Goal: Task Accomplishment & Management: Use online tool/utility

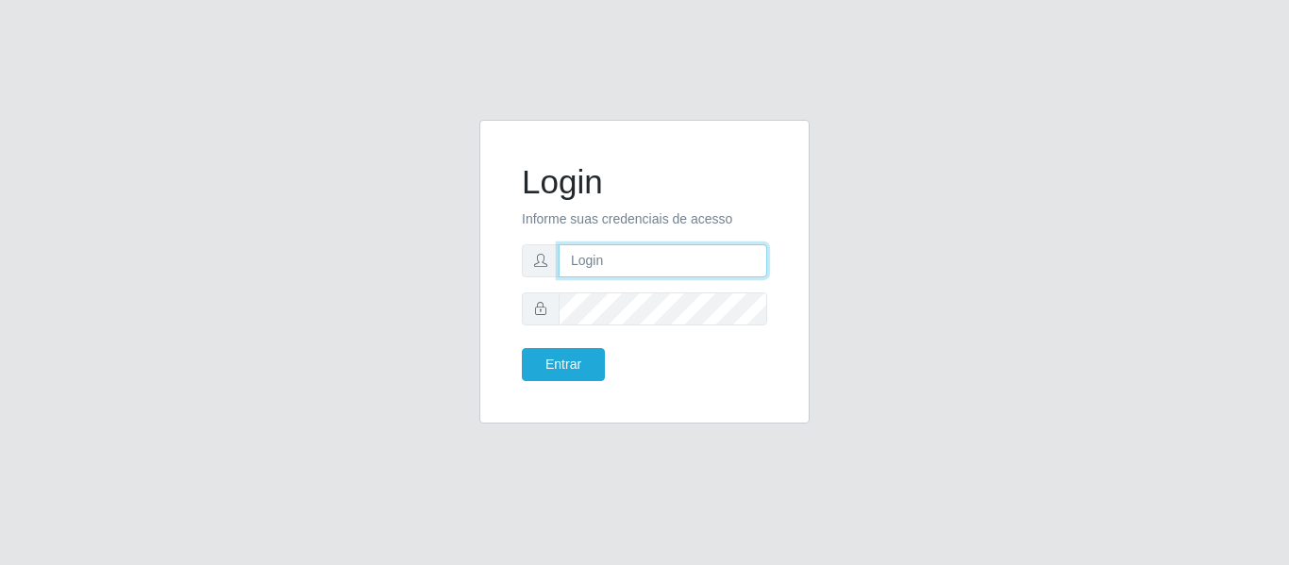
type input "[EMAIL_ADDRESS][DOMAIN_NAME]"
drag, startPoint x: 541, startPoint y: 311, endPoint x: 442, endPoint y: 350, distance: 106.4
click at [442, 350] on div "Login Informe suas credenciais de acesso [EMAIL_ADDRESS][DOMAIN_NAME] Entrar" at bounding box center [645, 283] width 1076 height 327
drag, startPoint x: 557, startPoint y: 318, endPoint x: 979, endPoint y: 305, distance: 422.1
click at [979, 305] on div "Login Informe suas credenciais de acesso [EMAIL_ADDRESS][DOMAIN_NAME] Entrar" at bounding box center [645, 283] width 1076 height 327
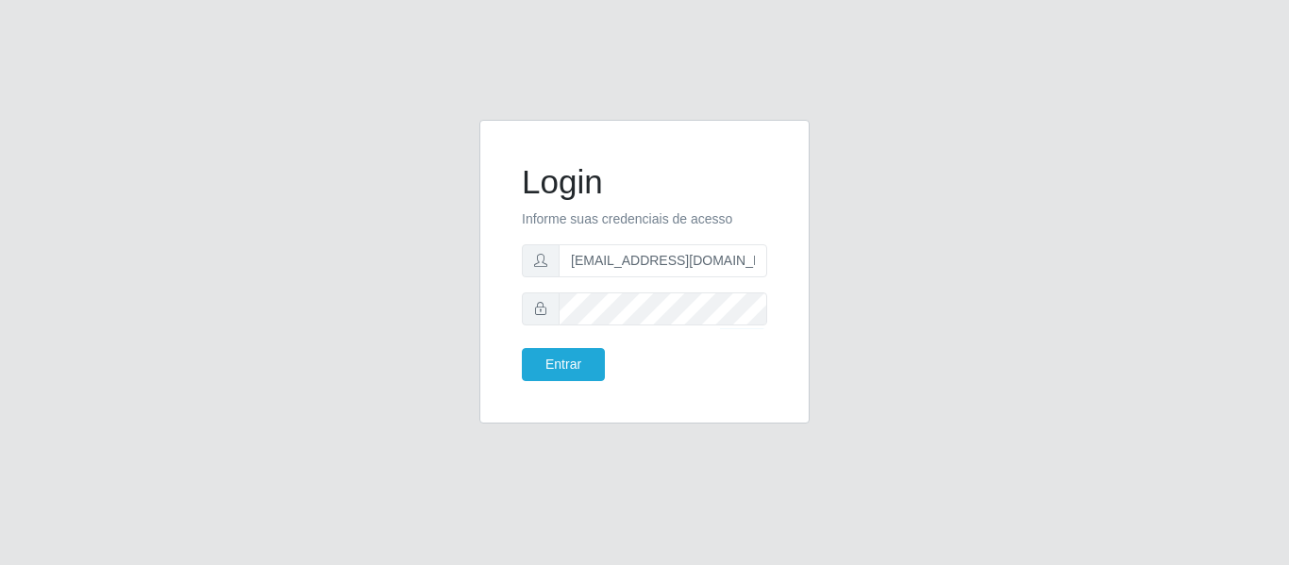
drag, startPoint x: 620, startPoint y: 326, endPoint x: 990, endPoint y: 245, distance: 378.6
click at [990, 245] on div "Login Informe suas credenciais de acesso [EMAIL_ADDRESS][DOMAIN_NAME] Entrar" at bounding box center [645, 283] width 1076 height 327
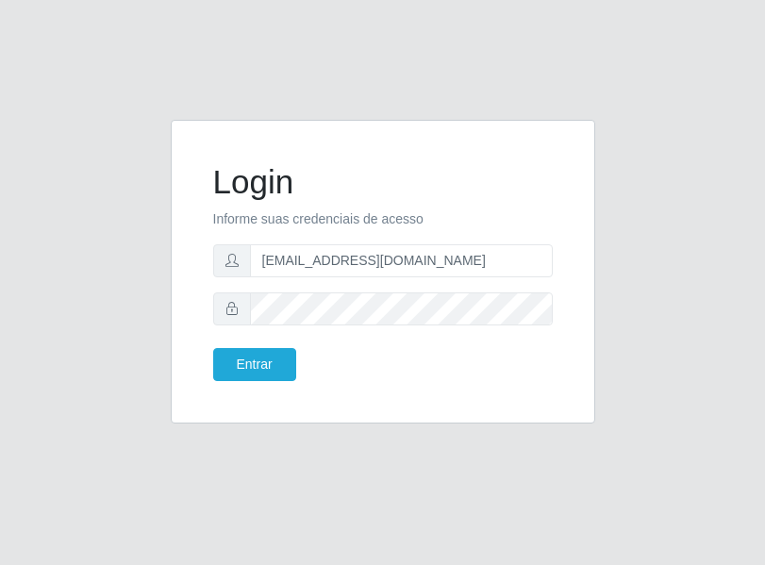
click at [701, 183] on div "Login Informe suas credenciais de acesso [EMAIL_ADDRESS][DOMAIN_NAME] Entrar" at bounding box center [383, 283] width 680 height 327
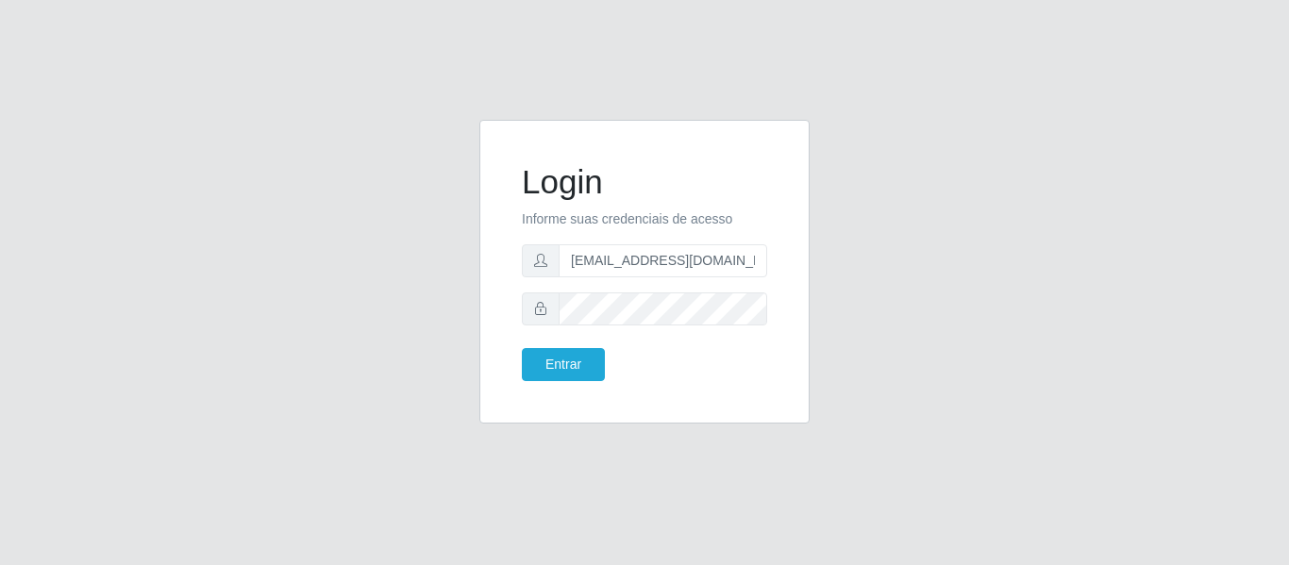
drag, startPoint x: 585, startPoint y: 331, endPoint x: 648, endPoint y: 555, distance: 232.5
click at [648, 555] on div "Login Informe suas credenciais de acesso [EMAIL_ADDRESS][DOMAIN_NAME] Entrar" at bounding box center [644, 282] width 1289 height 565
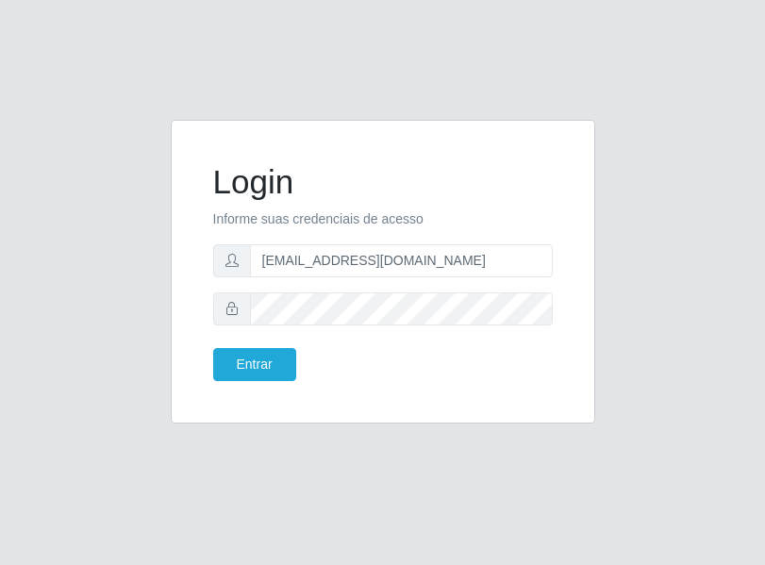
click at [650, 422] on div "Login Informe suas credenciais de acesso [EMAIL_ADDRESS][DOMAIN_NAME] Entrar" at bounding box center [383, 283] width 680 height 327
click at [275, 358] on button "Entrar" at bounding box center [254, 364] width 83 height 33
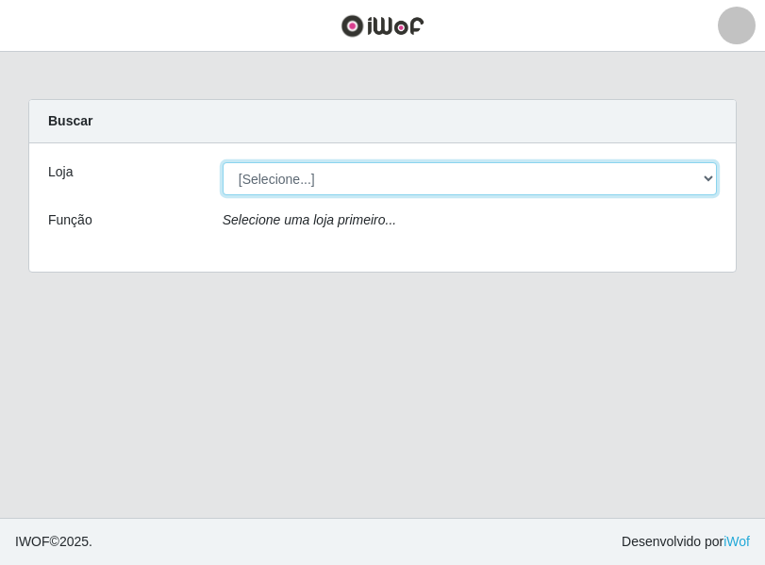
click at [408, 182] on select "[Selecione...] Hiper Queiroz - [GEOGRAPHIC_DATA]" at bounding box center [470, 178] width 495 height 33
select select "497"
click at [223, 162] on select "[Selecione...] Hiper Queiroz - [GEOGRAPHIC_DATA]" at bounding box center [470, 178] width 495 height 33
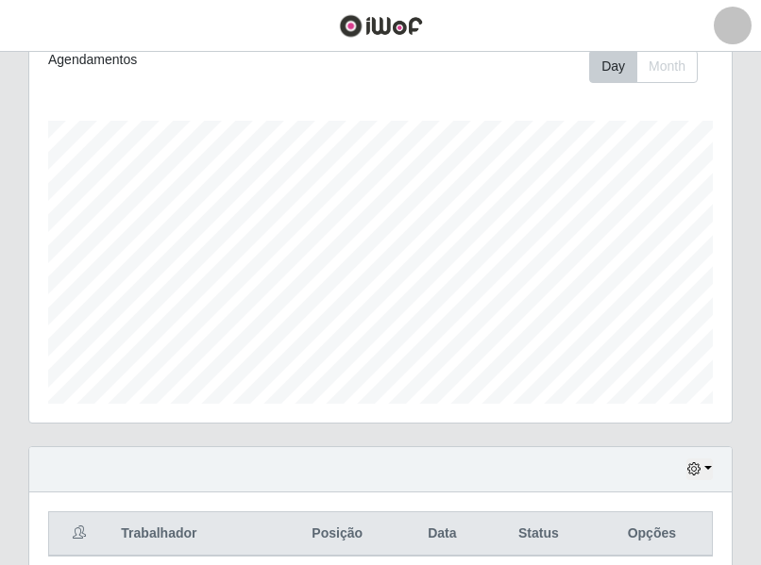
scroll to position [352, 0]
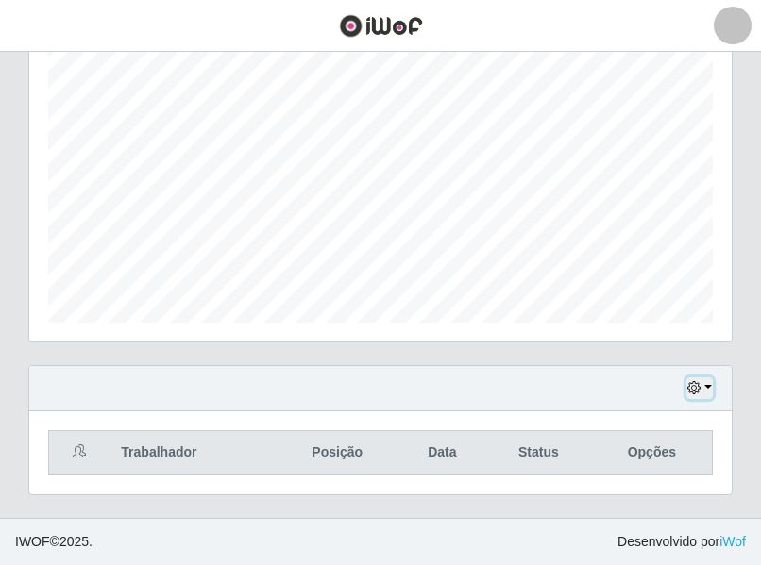
click at [712, 396] on button "button" at bounding box center [699, 389] width 26 height 22
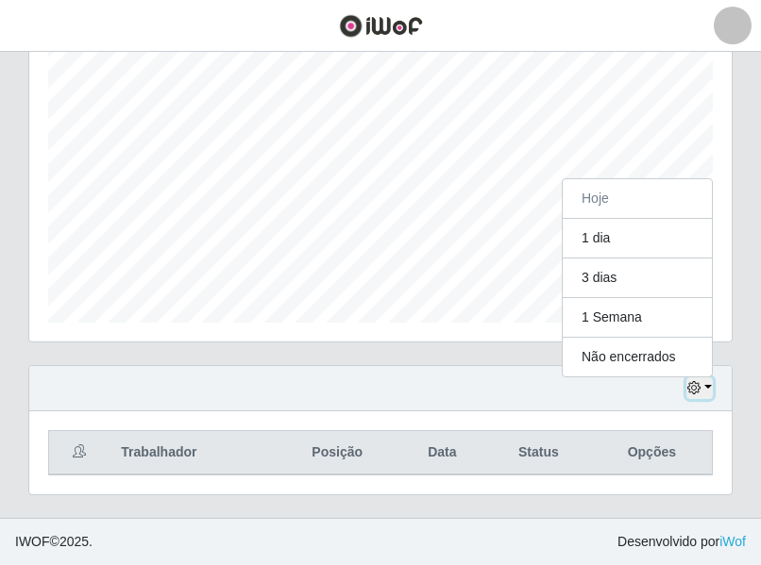
scroll to position [392, 702]
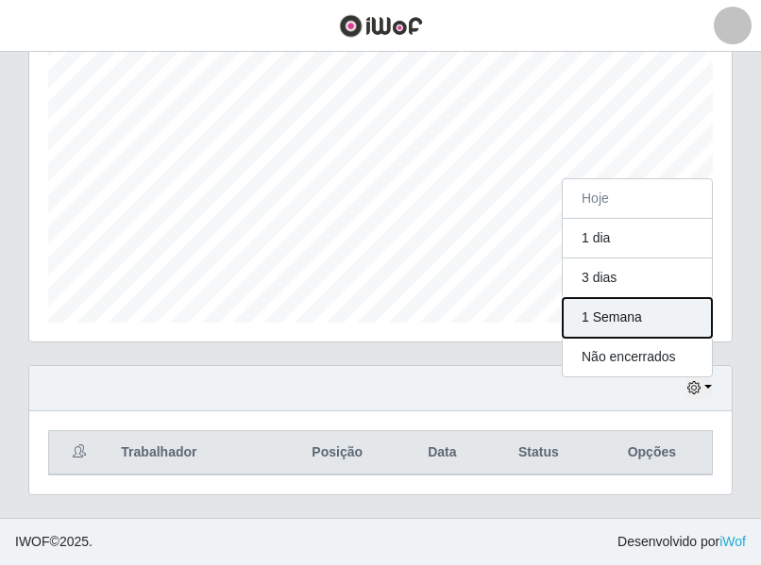
click at [625, 322] on button "1 Semana" at bounding box center [637, 318] width 149 height 40
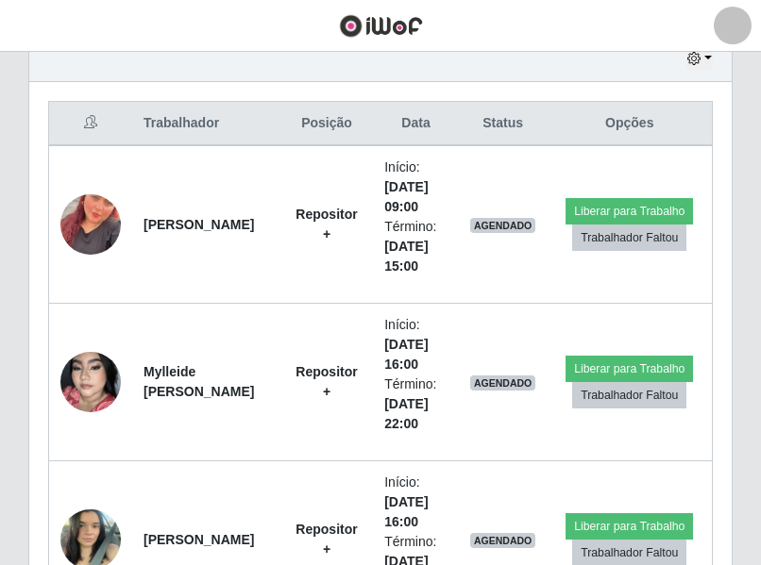
scroll to position [635, 0]
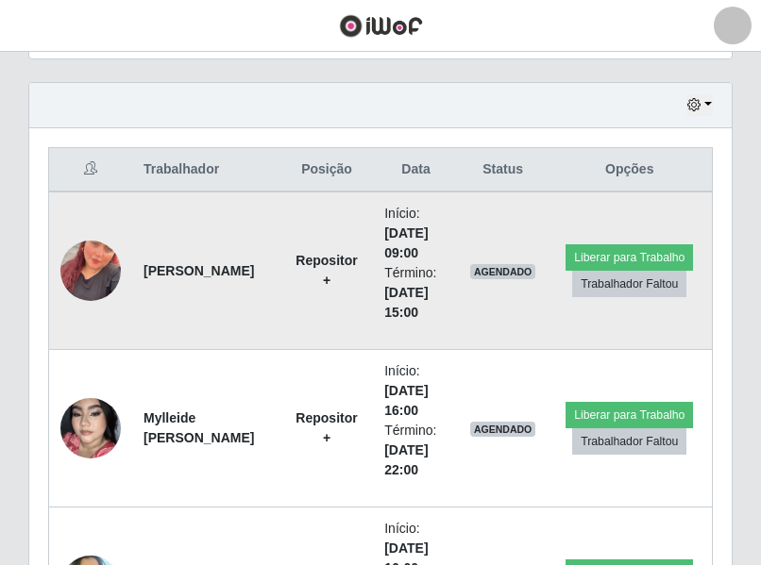
click at [101, 286] on img at bounding box center [90, 271] width 60 height 108
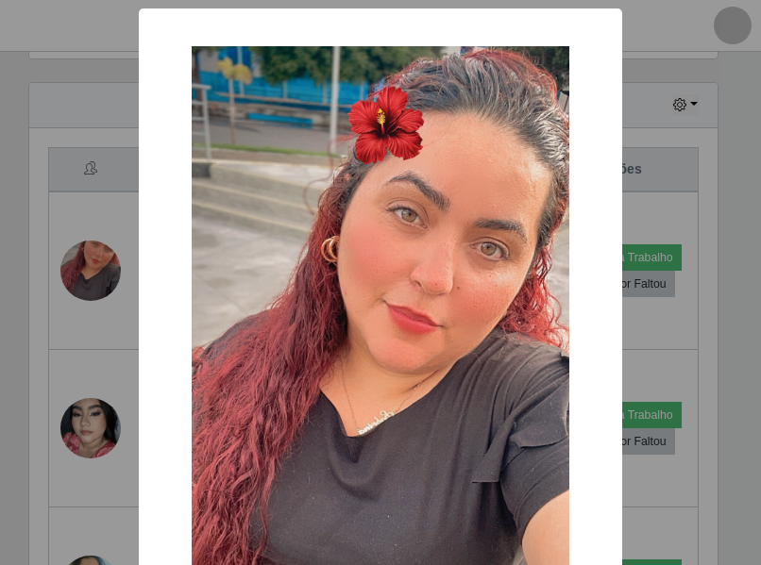
scroll to position [392, 693]
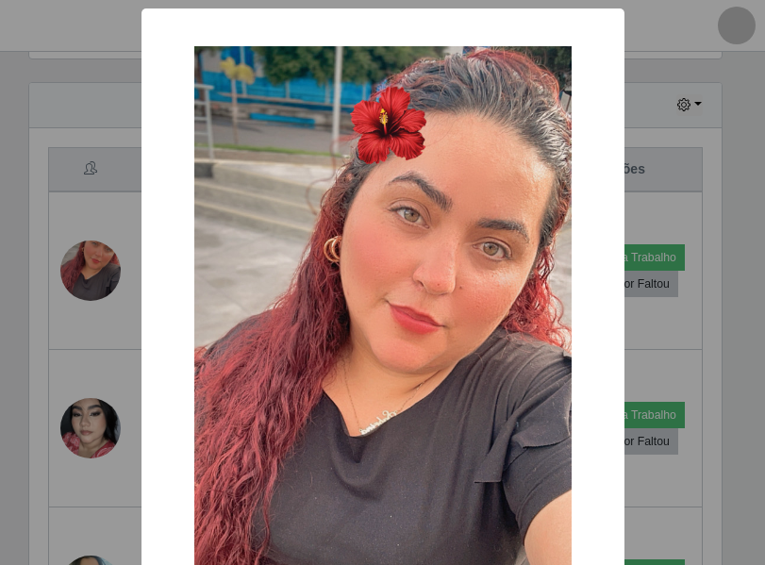
click at [100, 286] on div "× OK Cancel" at bounding box center [382, 282] width 765 height 565
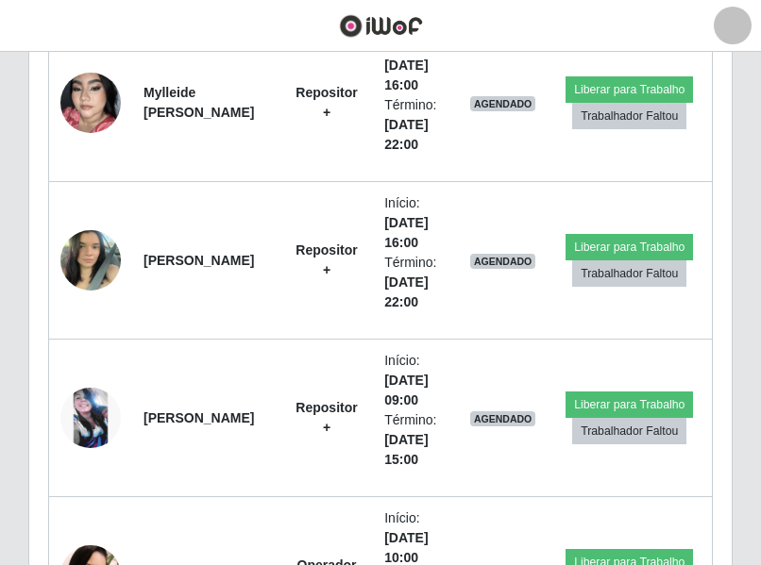
scroll to position [918, 0]
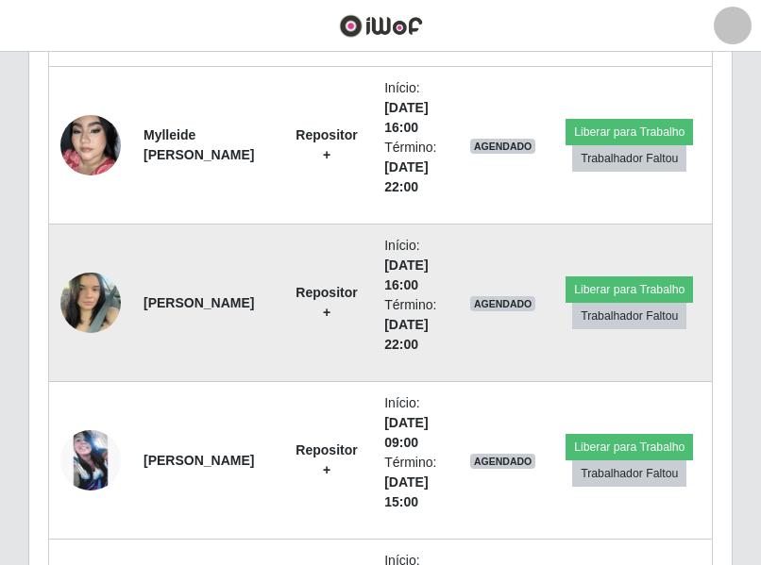
click at [83, 303] on img at bounding box center [90, 302] width 60 height 80
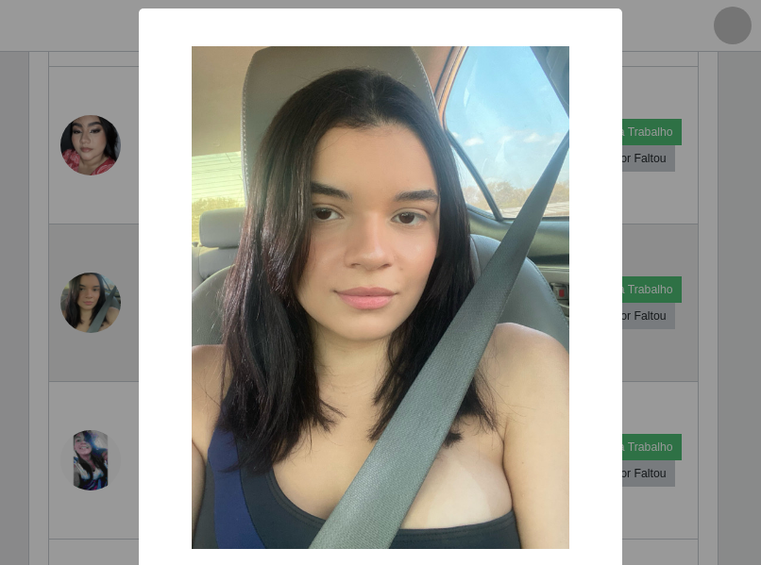
scroll to position [392, 693]
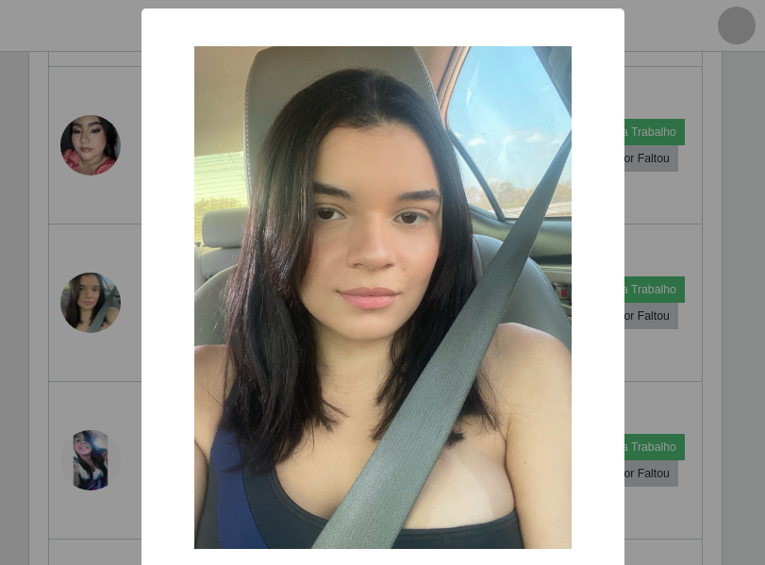
click at [77, 311] on div "× OK Cancel" at bounding box center [382, 282] width 765 height 565
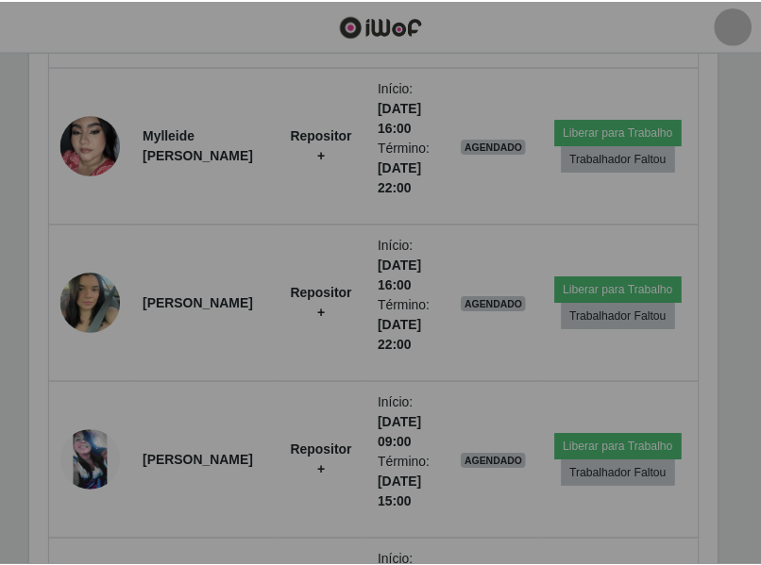
scroll to position [392, 702]
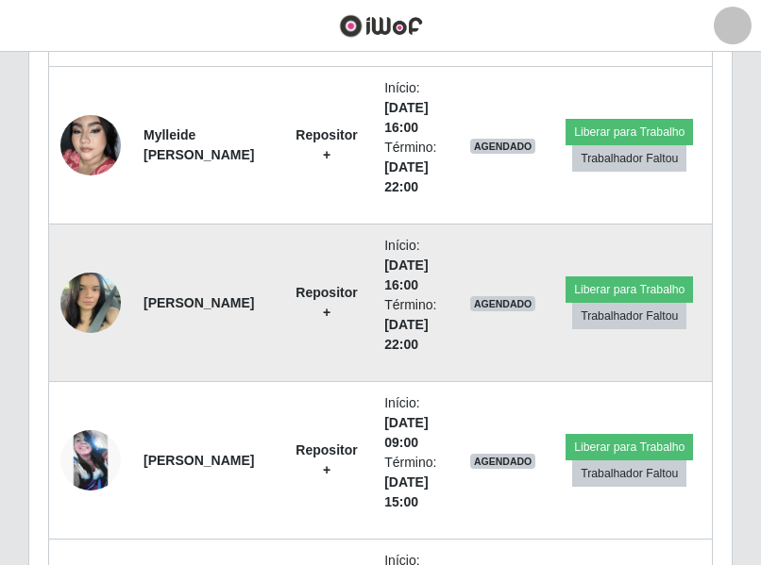
click at [101, 306] on img at bounding box center [90, 302] width 60 height 80
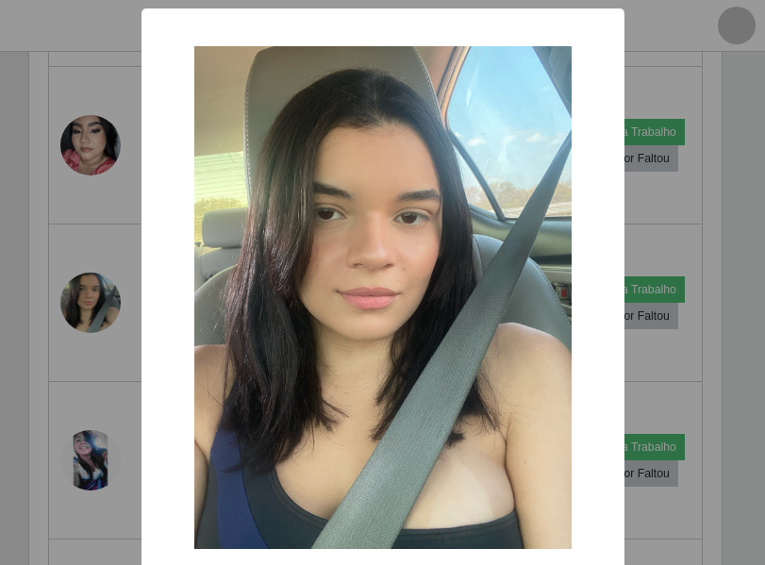
click at [84, 302] on div "× OK Cancel" at bounding box center [382, 282] width 765 height 565
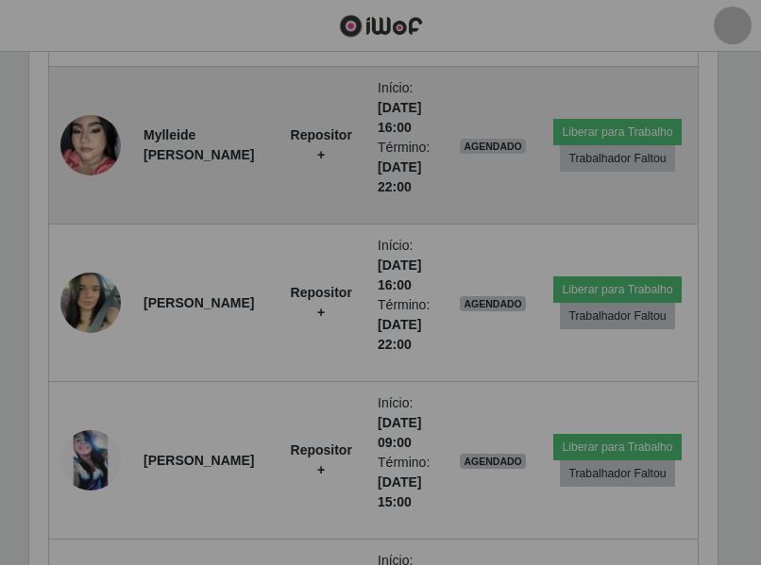
scroll to position [392, 702]
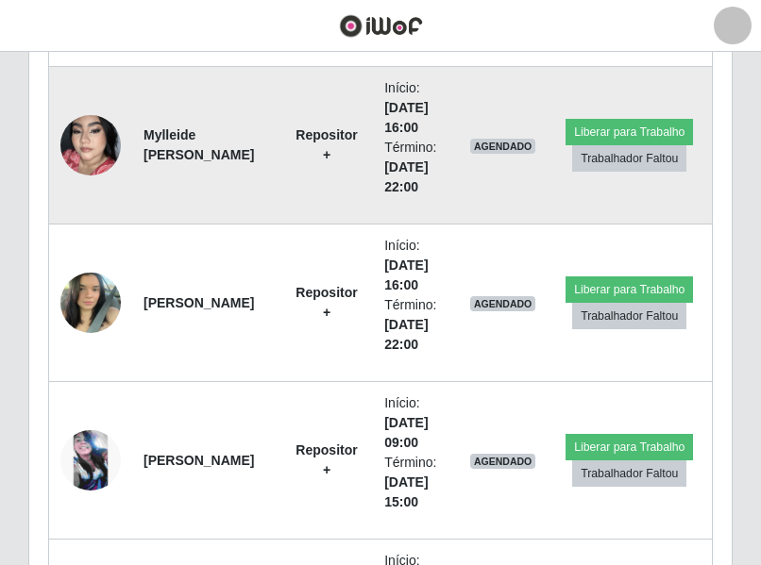
click at [84, 143] on img at bounding box center [90, 146] width 60 height 108
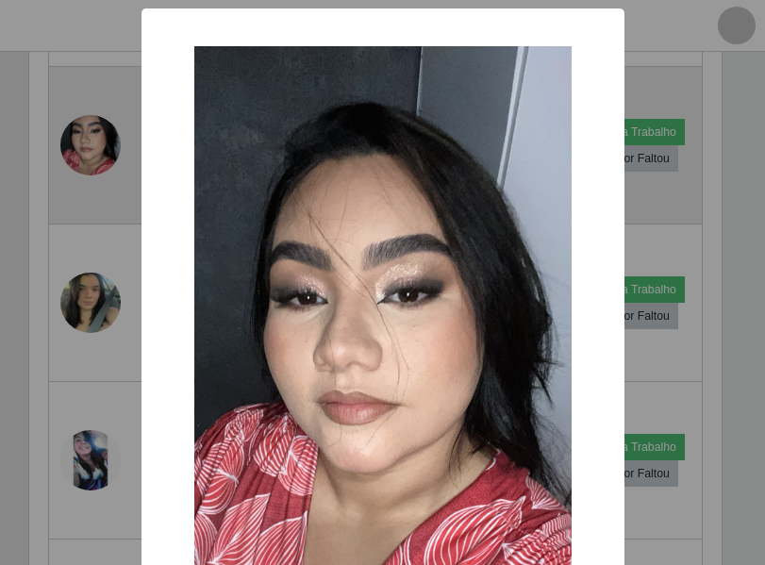
click at [84, 143] on div "× OK Cancel" at bounding box center [382, 282] width 765 height 565
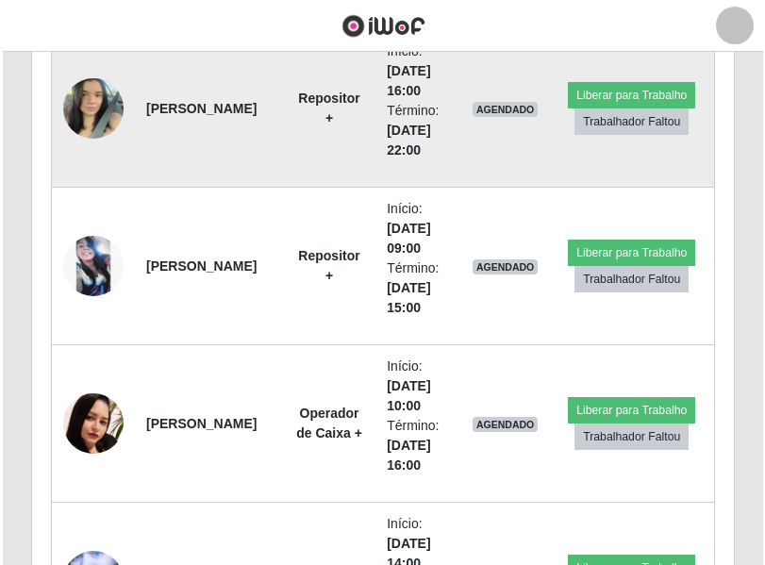
scroll to position [1201, 0]
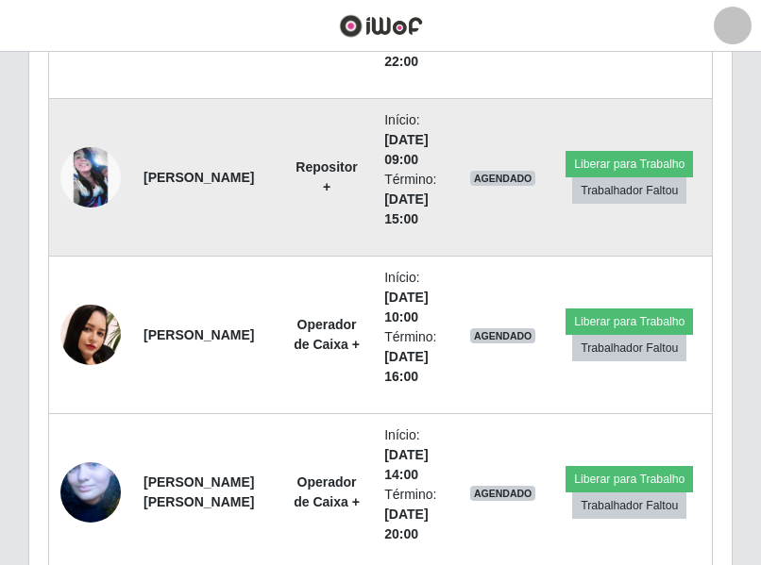
click at [92, 169] on img at bounding box center [90, 177] width 60 height 60
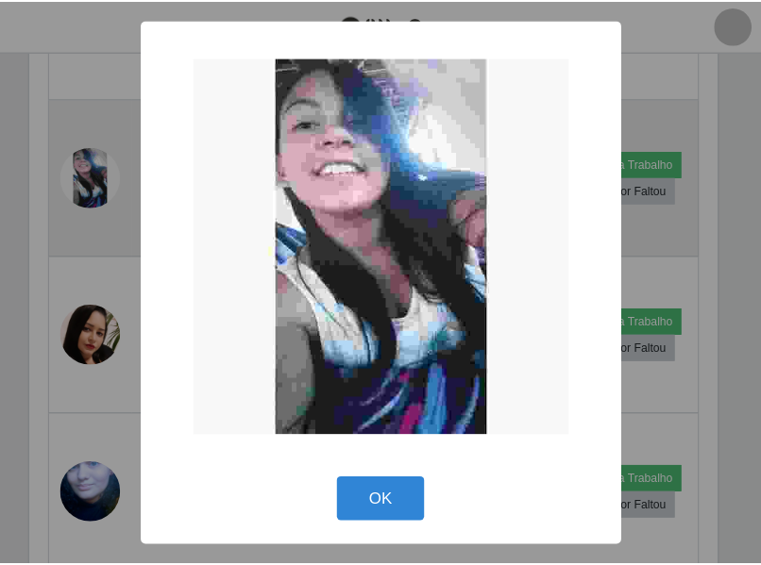
scroll to position [392, 693]
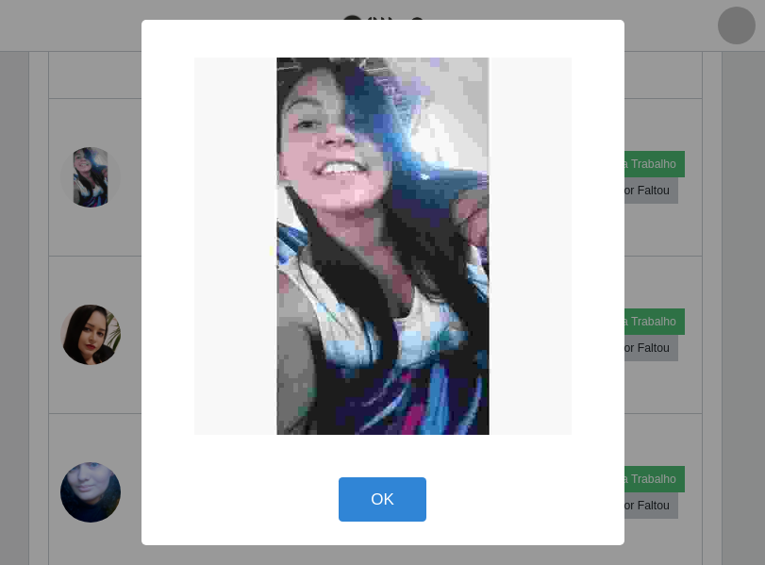
click at [86, 176] on div "× OK Cancel" at bounding box center [382, 282] width 765 height 565
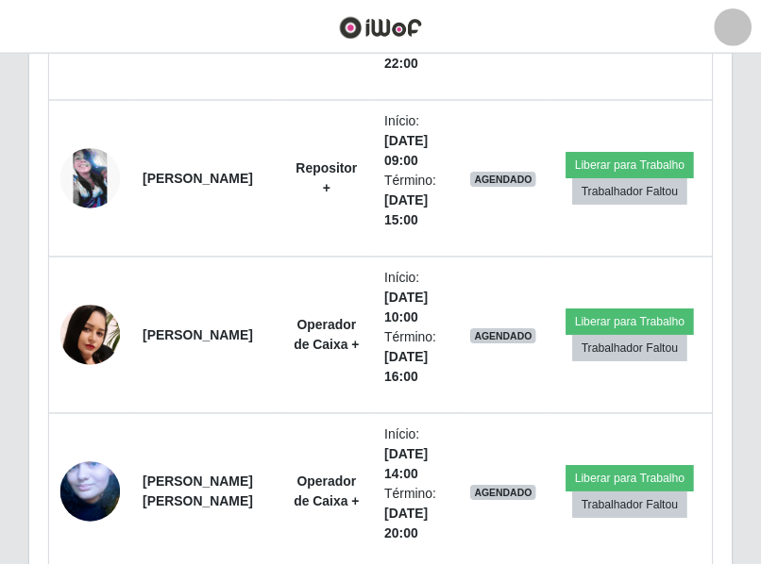
scroll to position [392, 702]
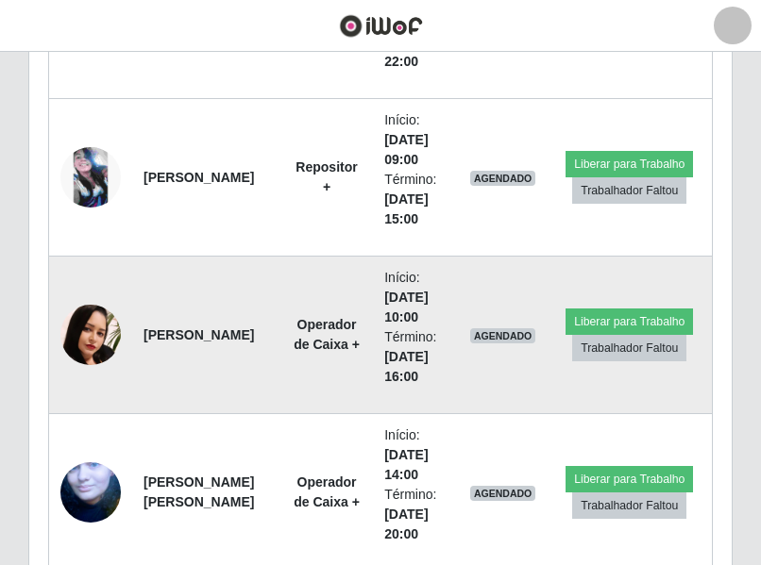
click at [85, 325] on img at bounding box center [90, 335] width 60 height 60
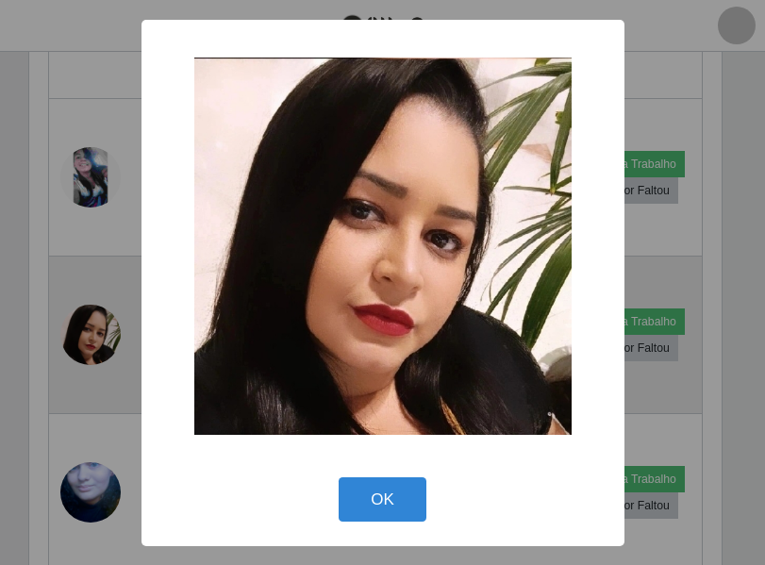
click at [85, 325] on div "× OK Cancel" at bounding box center [382, 282] width 765 height 565
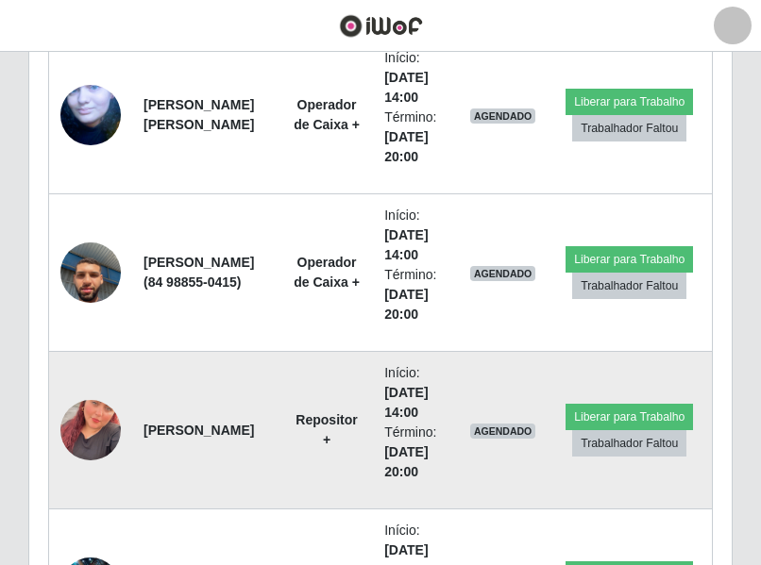
click at [96, 432] on img at bounding box center [90, 431] width 60 height 108
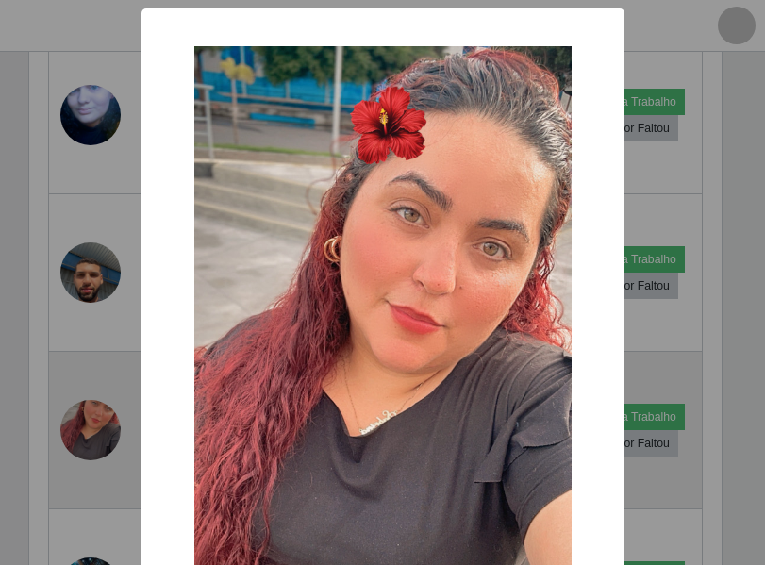
click at [96, 432] on div "× OK Cancel" at bounding box center [382, 282] width 765 height 565
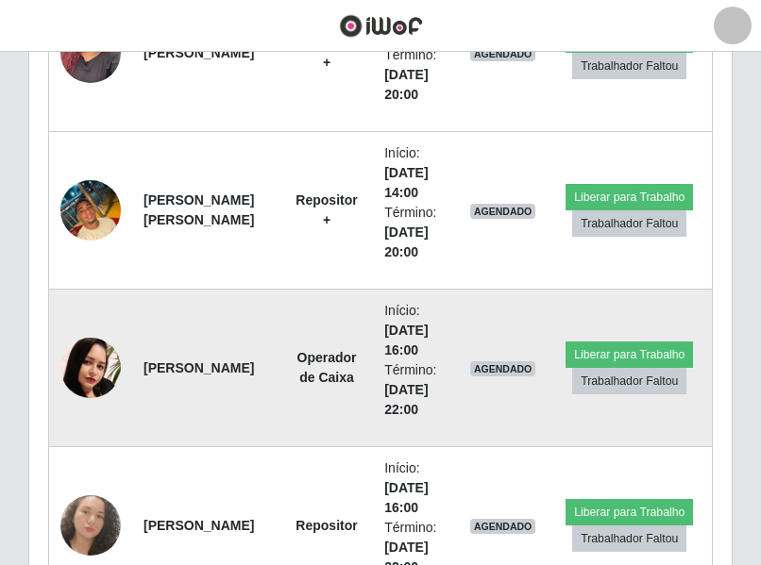
click at [97, 390] on img at bounding box center [90, 368] width 60 height 60
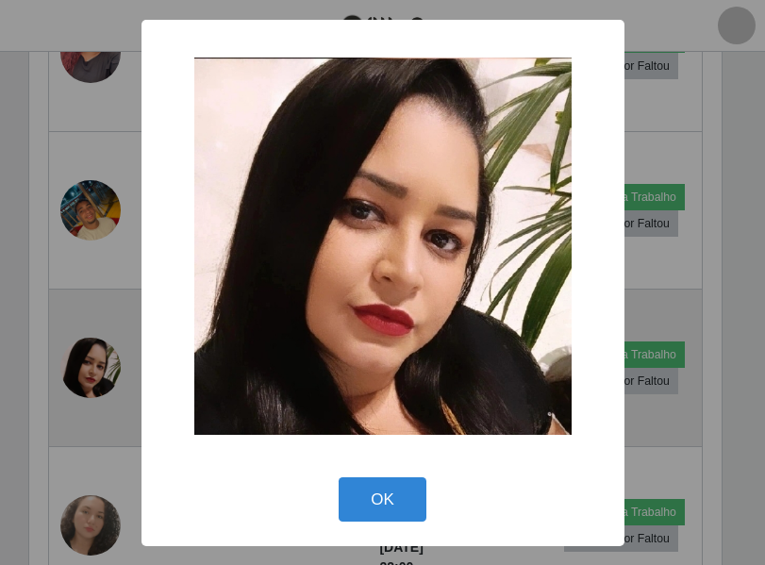
click at [97, 390] on div "× OK Cancel" at bounding box center [382, 282] width 765 height 565
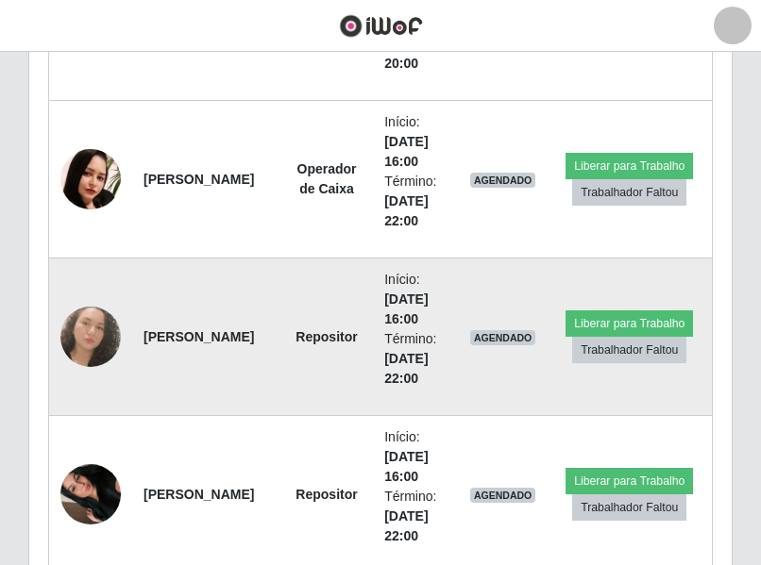
click at [95, 332] on img at bounding box center [90, 337] width 60 height 60
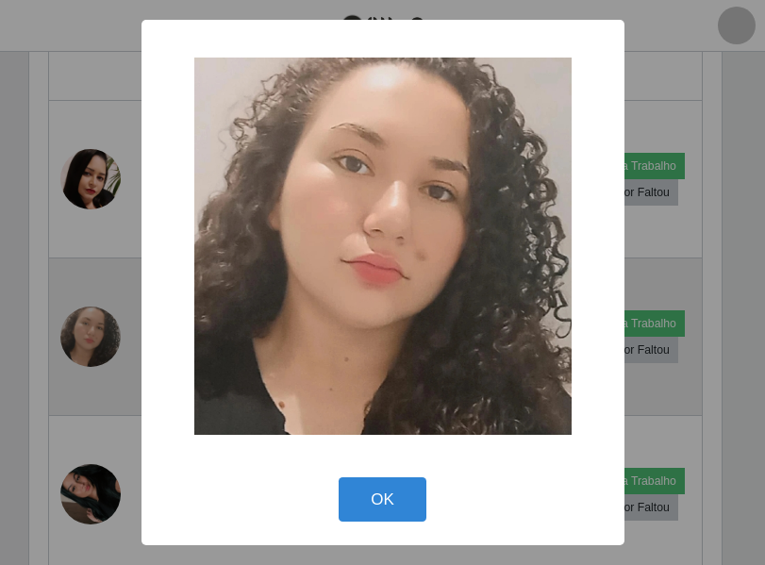
click at [95, 332] on div "× OK Cancel" at bounding box center [382, 282] width 765 height 565
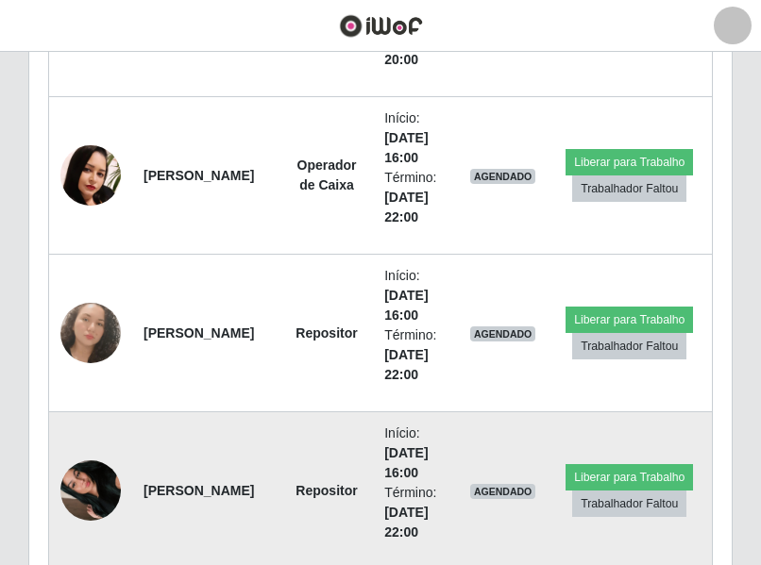
click at [82, 482] on img at bounding box center [90, 491] width 60 height 108
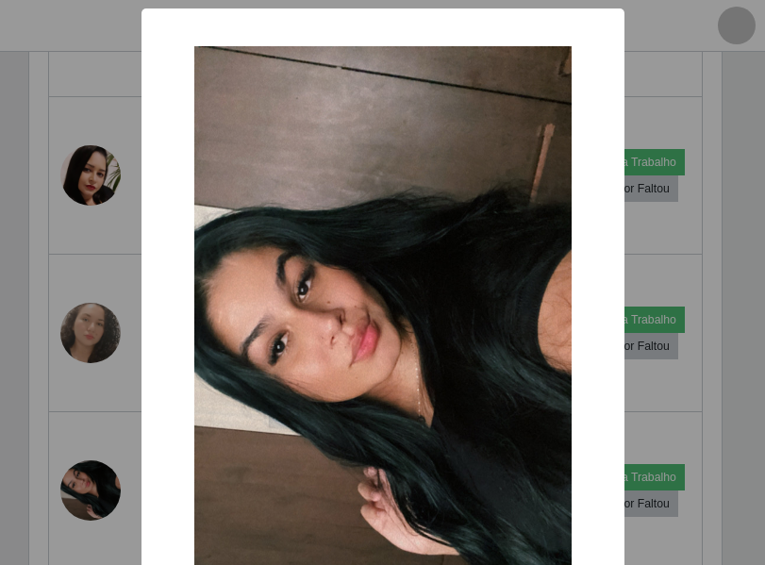
click at [80, 481] on div "× OK Cancel" at bounding box center [382, 282] width 765 height 565
